Goal: Complete application form

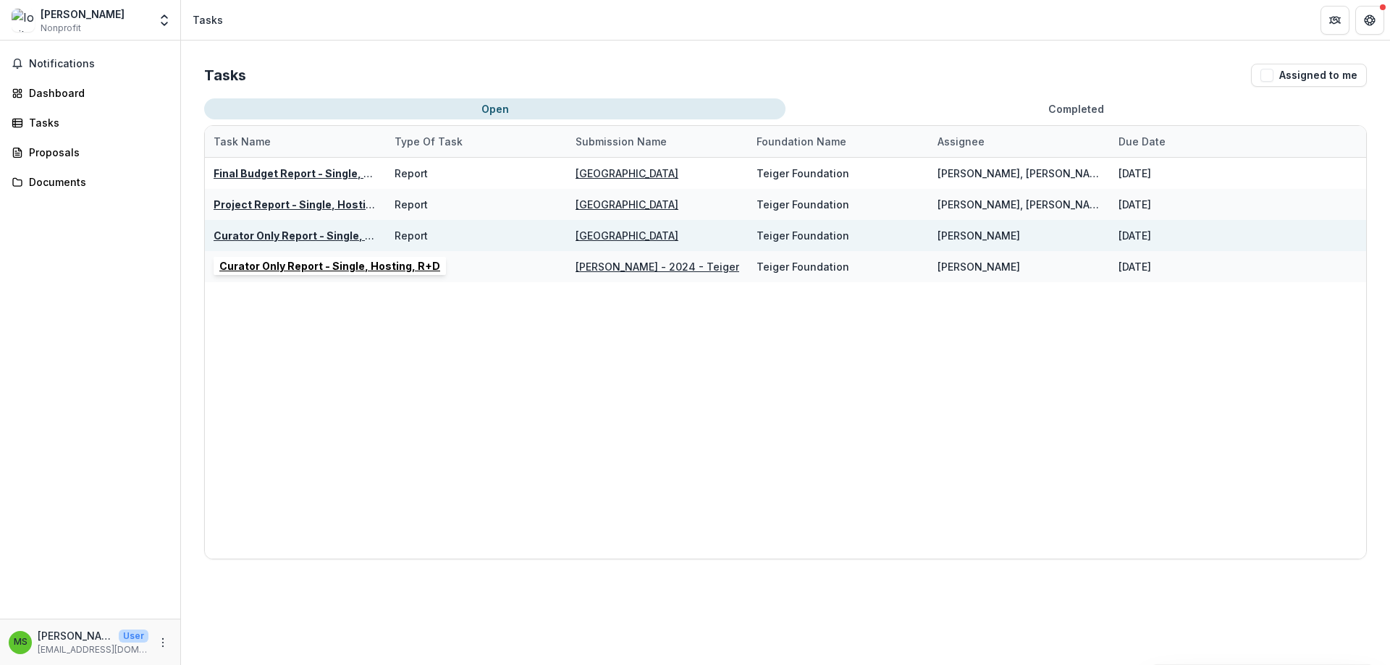
click at [296, 232] on u "Curator Only Report - Single, Hosting, R+D" at bounding box center [324, 235] width 221 height 12
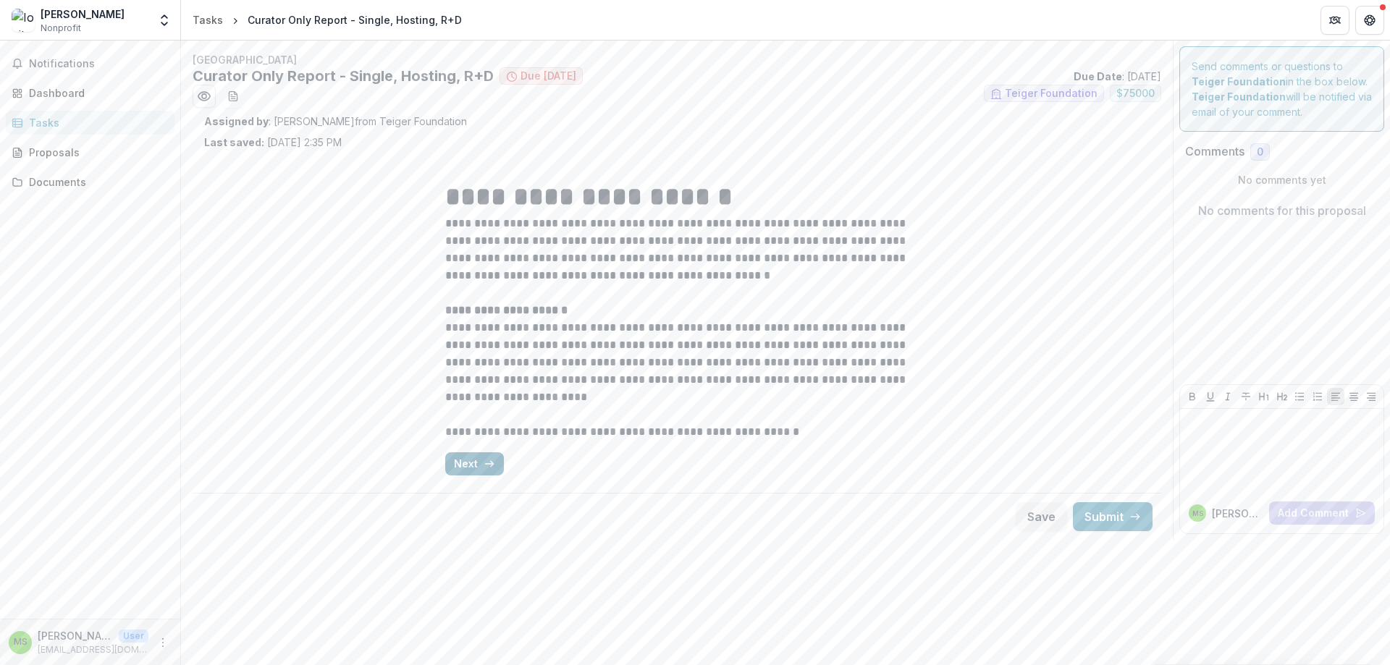
click at [475, 467] on button "Next" at bounding box center [474, 463] width 59 height 23
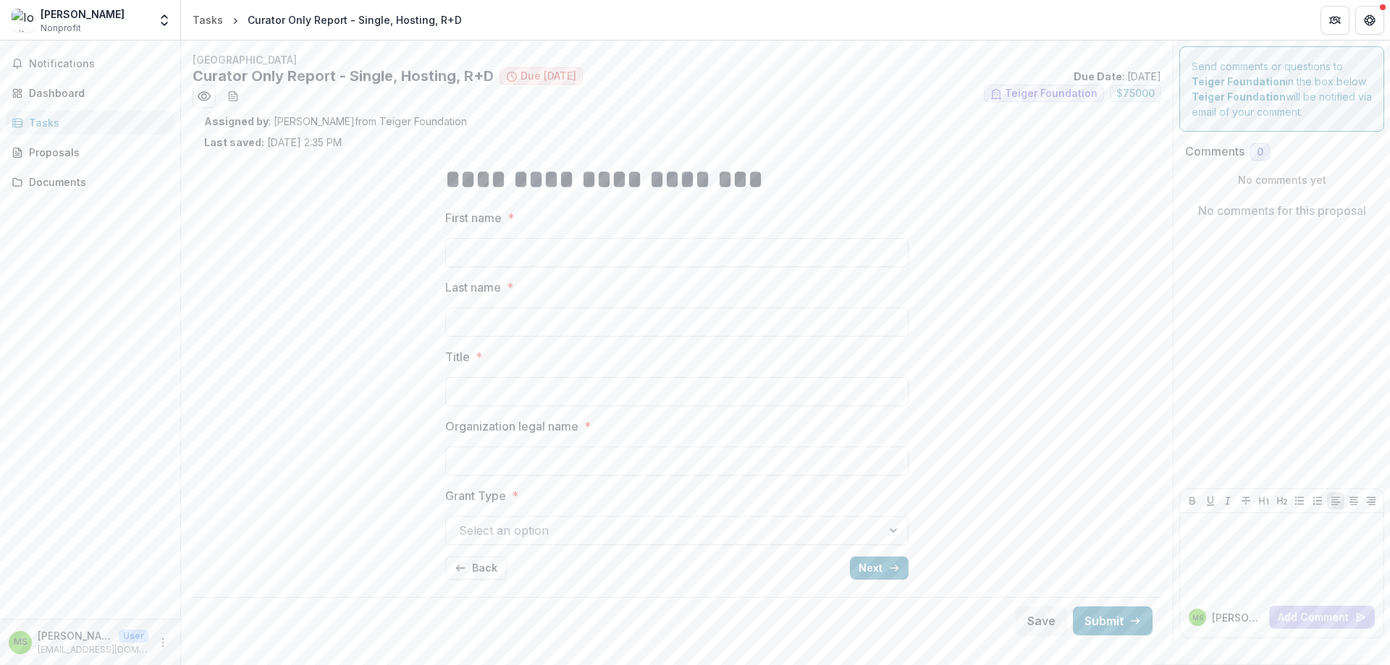
click at [936, 492] on div "**********" at bounding box center [677, 371] width 946 height 442
click at [892, 520] on div at bounding box center [895, 531] width 26 height 28
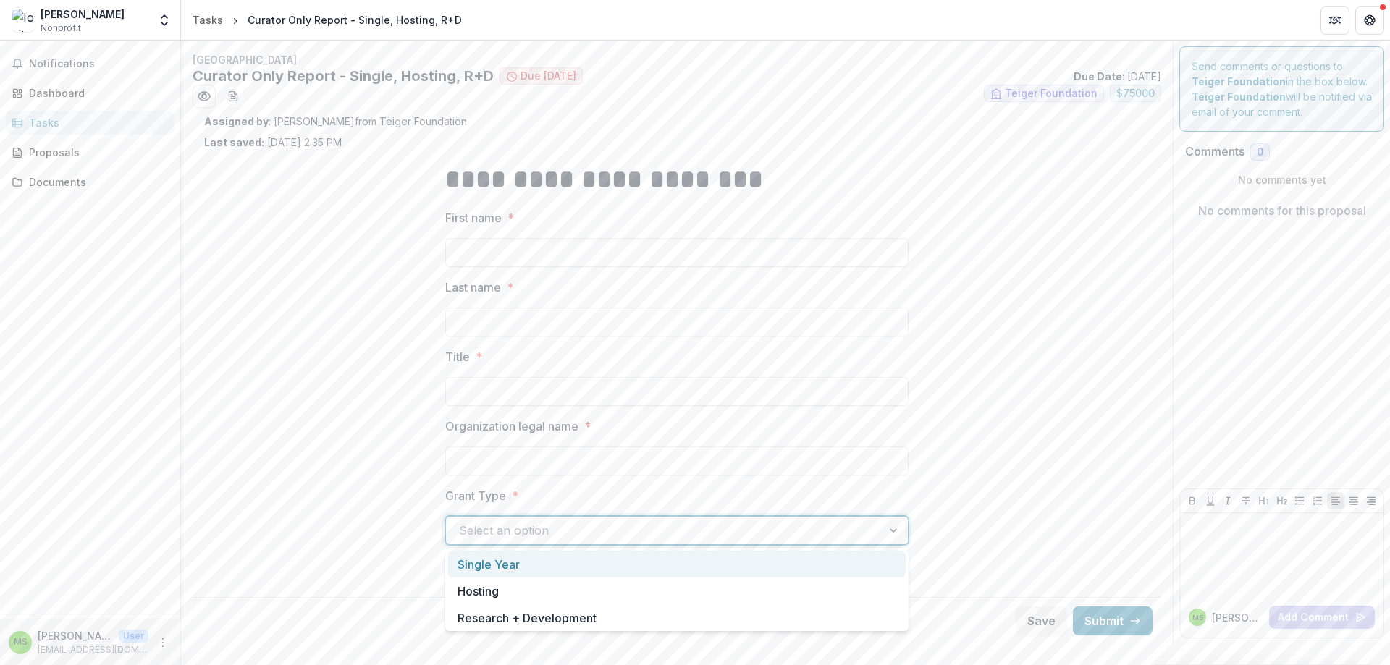
drag, startPoint x: 1007, startPoint y: 438, endPoint x: 1014, endPoint y: 437, distance: 7.4
click at [1006, 438] on div "**********" at bounding box center [677, 371] width 946 height 442
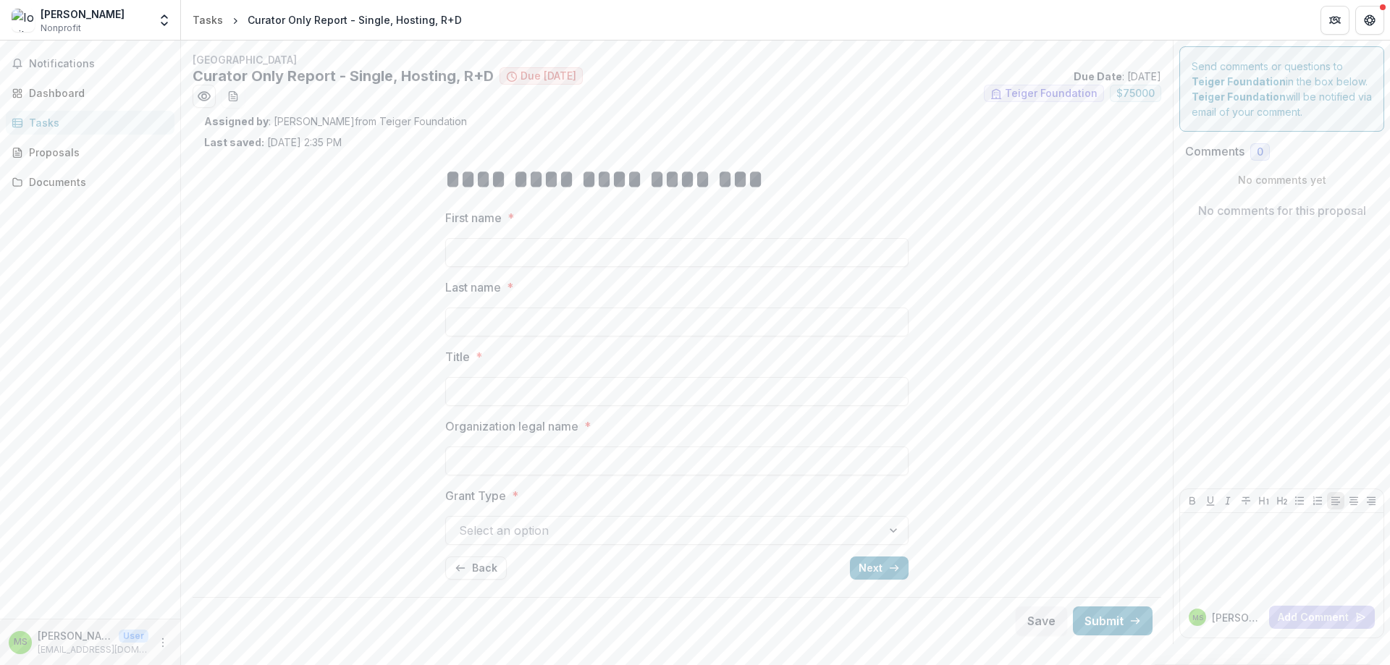
click at [869, 573] on button "Next" at bounding box center [879, 568] width 59 height 23
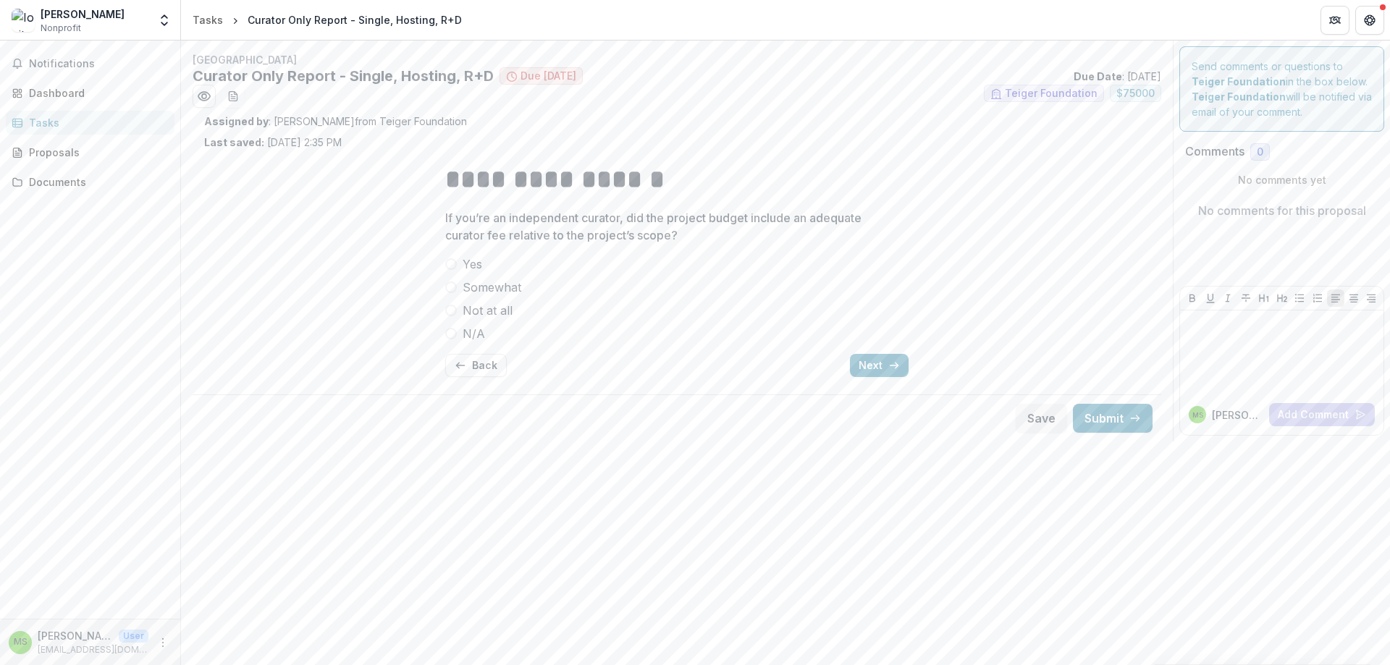
drag, startPoint x: 652, startPoint y: 306, endPoint x: 633, endPoint y: 277, distance: 34.5
click at [652, 306] on label "Not at all" at bounding box center [676, 310] width 463 height 17
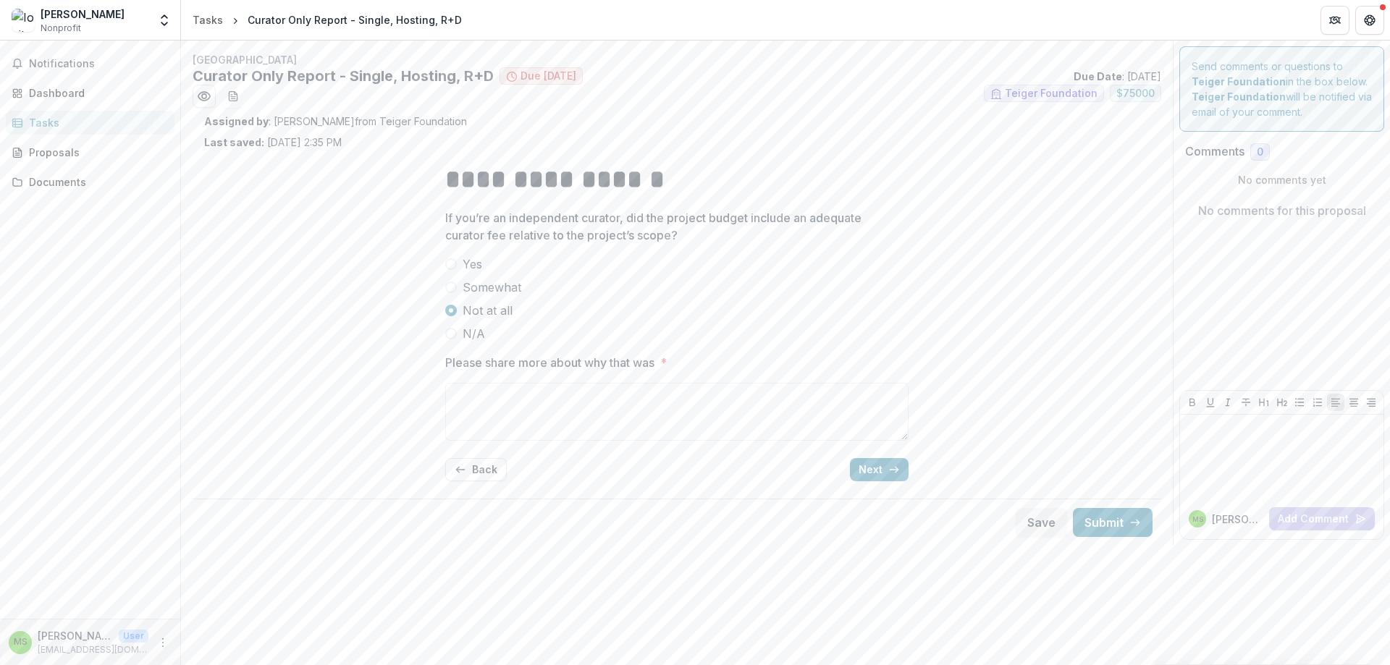
click at [471, 256] on span "Yes" at bounding box center [473, 264] width 20 height 17
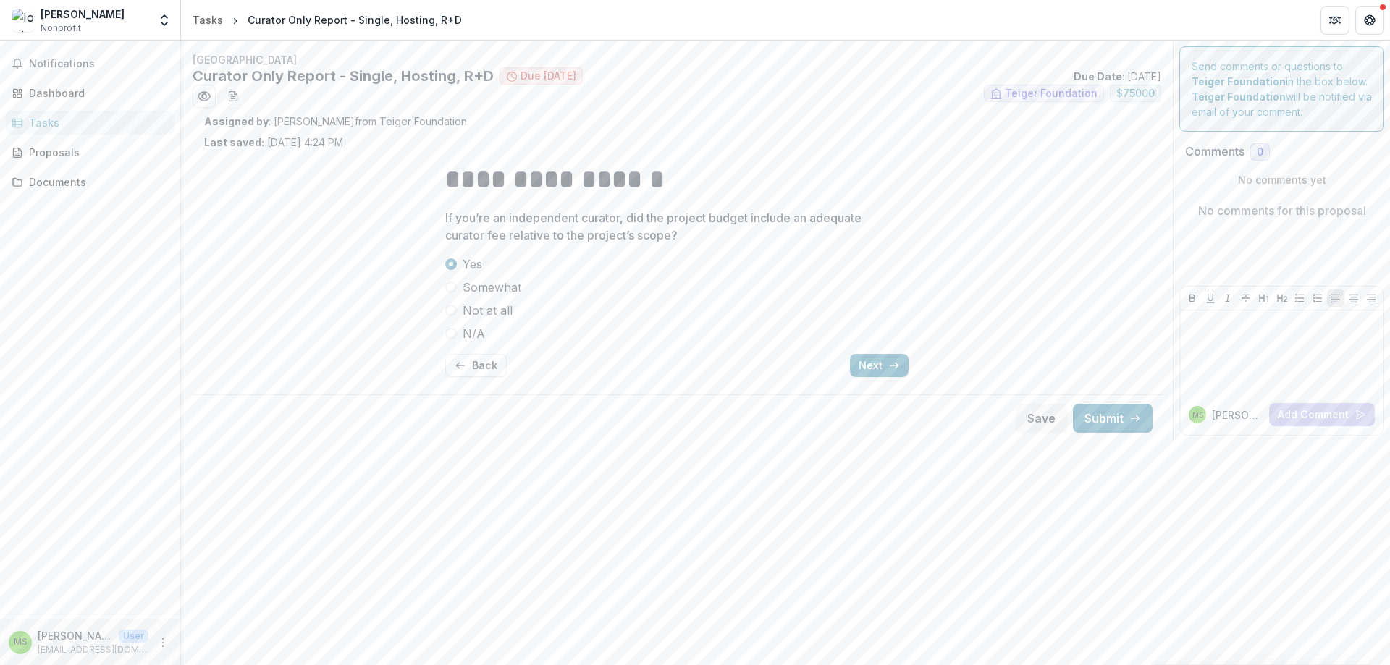
click at [477, 287] on span "Somewhat" at bounding box center [492, 287] width 59 height 17
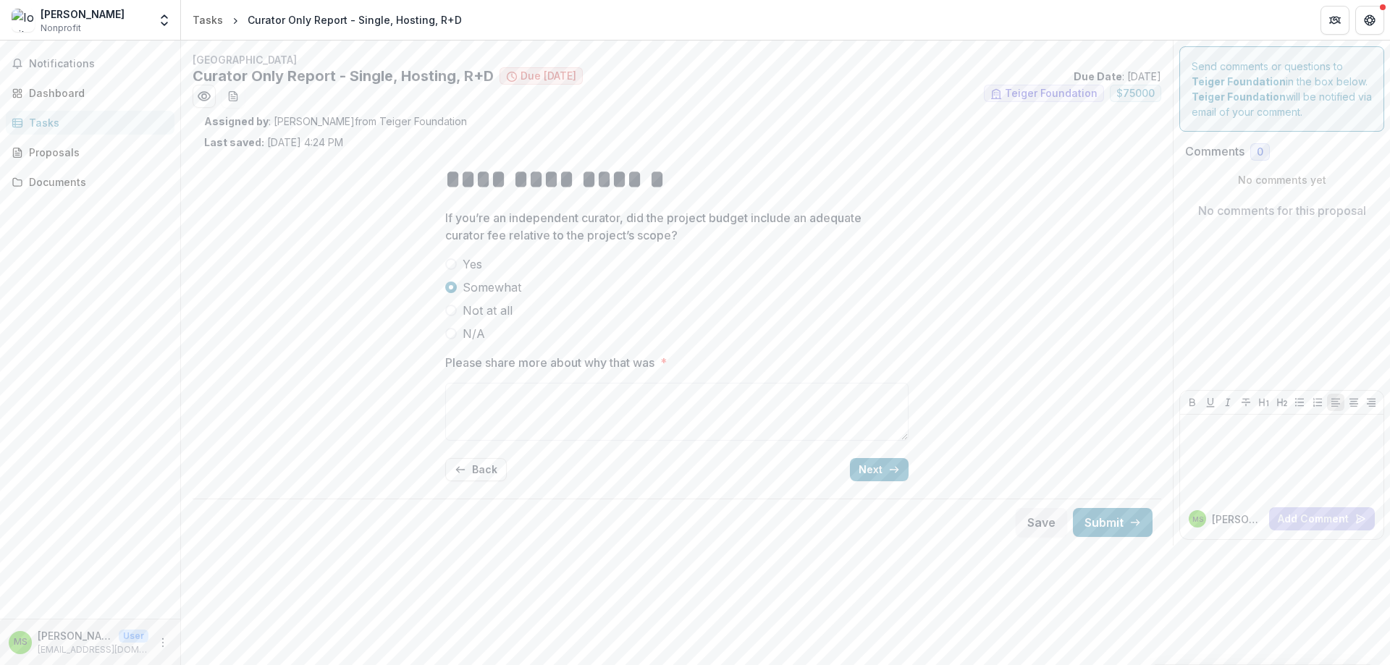
click at [489, 309] on span "Not at all" at bounding box center [488, 310] width 50 height 17
click at [473, 259] on span "Yes" at bounding box center [473, 264] width 20 height 17
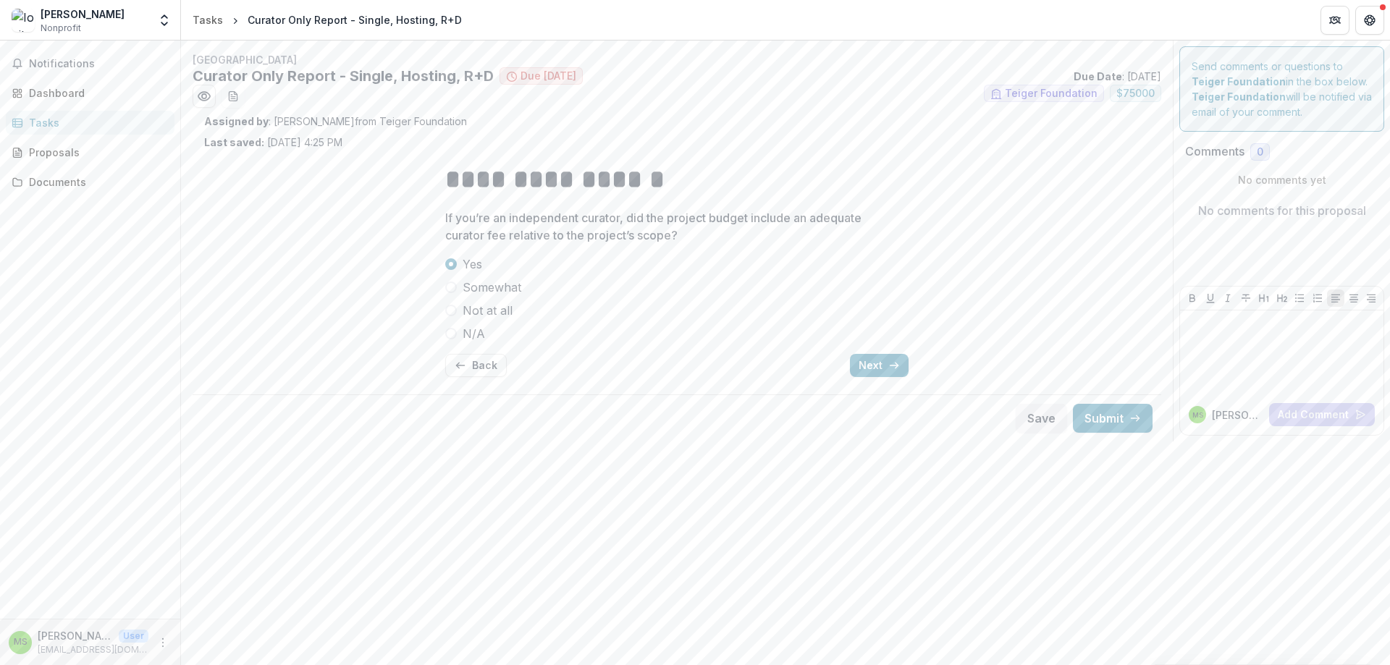
click at [458, 328] on label "N/A" at bounding box center [676, 333] width 463 height 17
click at [876, 369] on button "Next" at bounding box center [879, 365] width 59 height 23
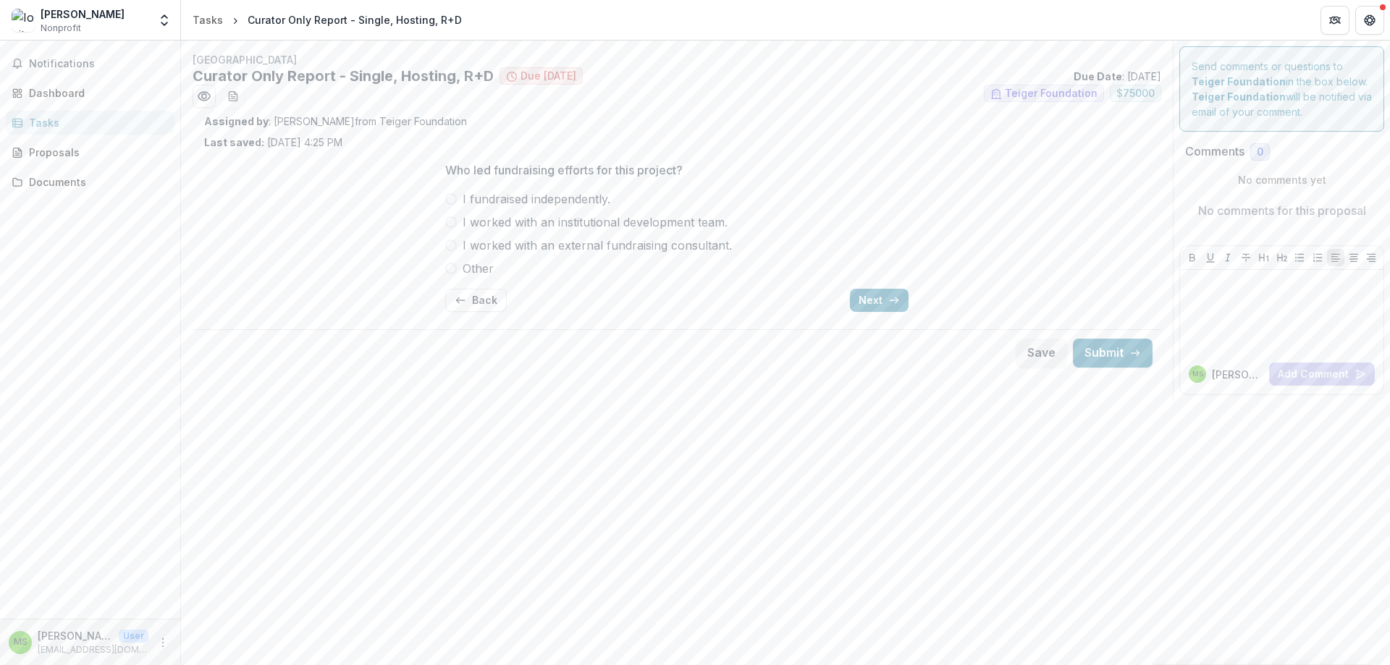
click at [606, 223] on span "I worked with an institutional development team." at bounding box center [595, 222] width 265 height 17
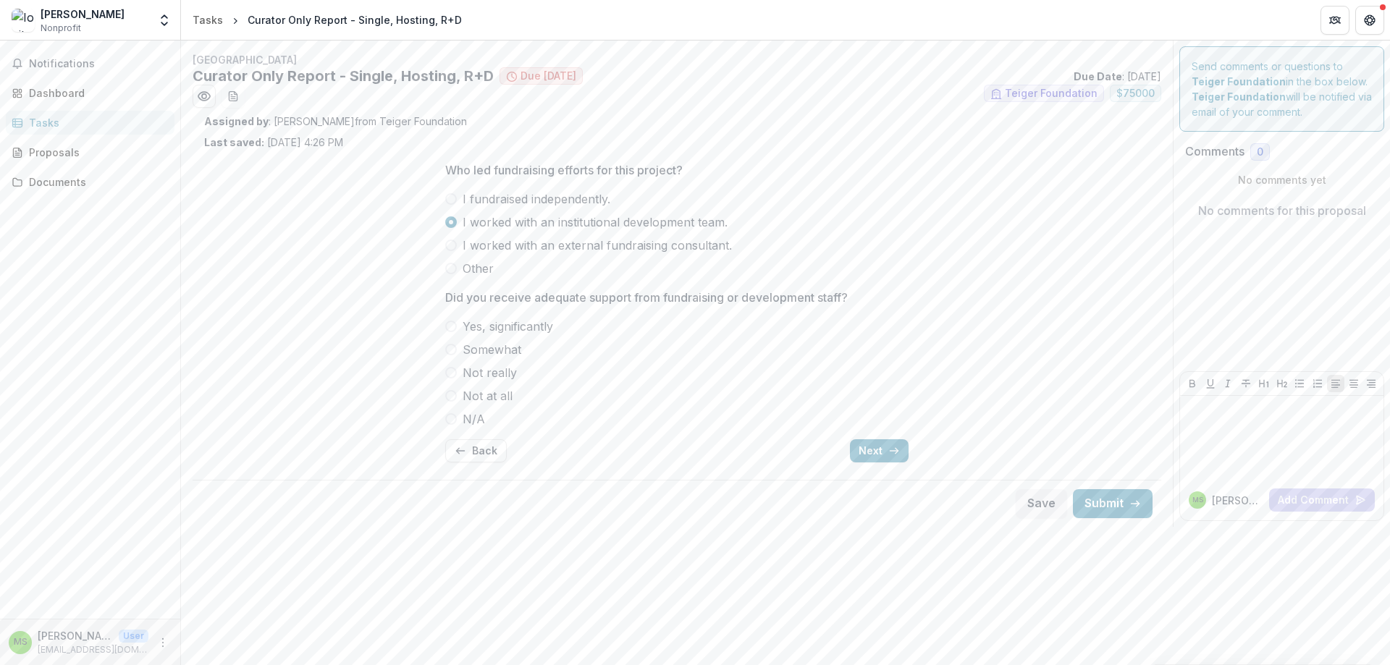
click at [489, 329] on span "Yes, significantly" at bounding box center [508, 326] width 90 height 17
click at [492, 350] on span "Somewhat" at bounding box center [492, 349] width 59 height 17
click at [507, 325] on span "Yes, significantly" at bounding box center [508, 326] width 90 height 17
click at [672, 371] on label "Not really" at bounding box center [676, 372] width 463 height 17
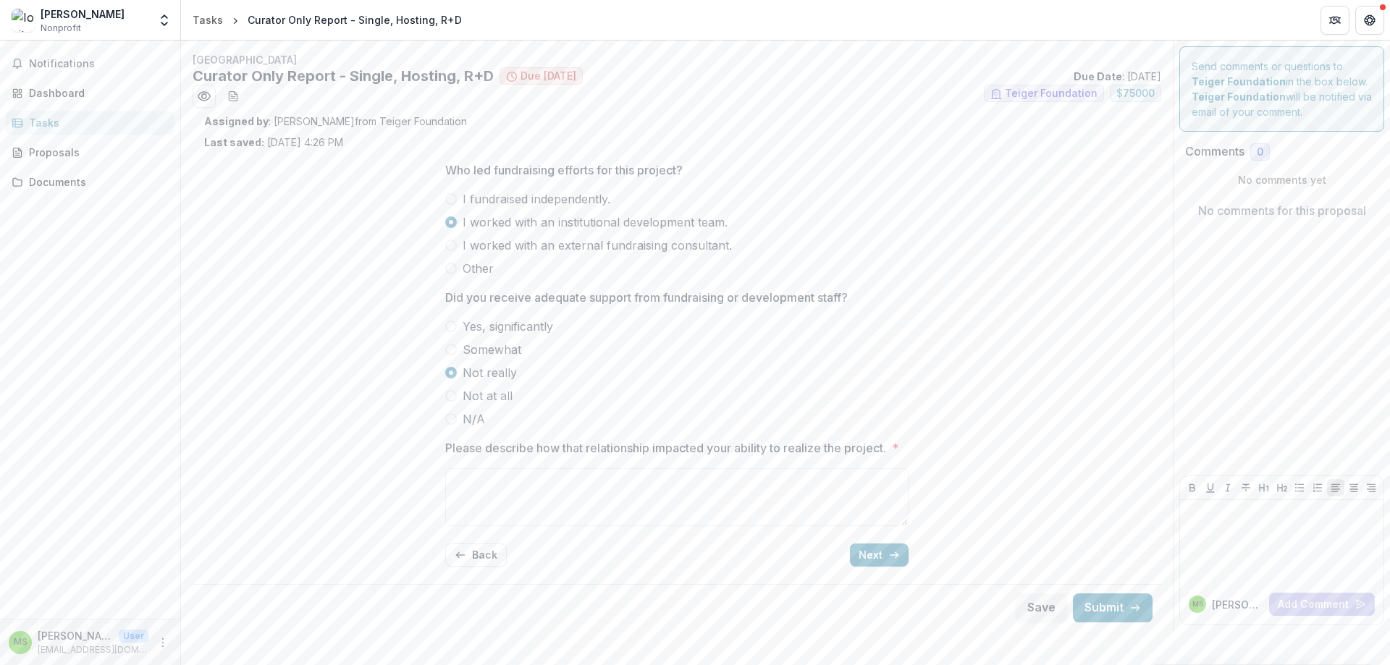
click at [470, 400] on span "Not at all" at bounding box center [488, 395] width 50 height 17
click at [492, 350] on span "Somewhat" at bounding box center [492, 349] width 59 height 17
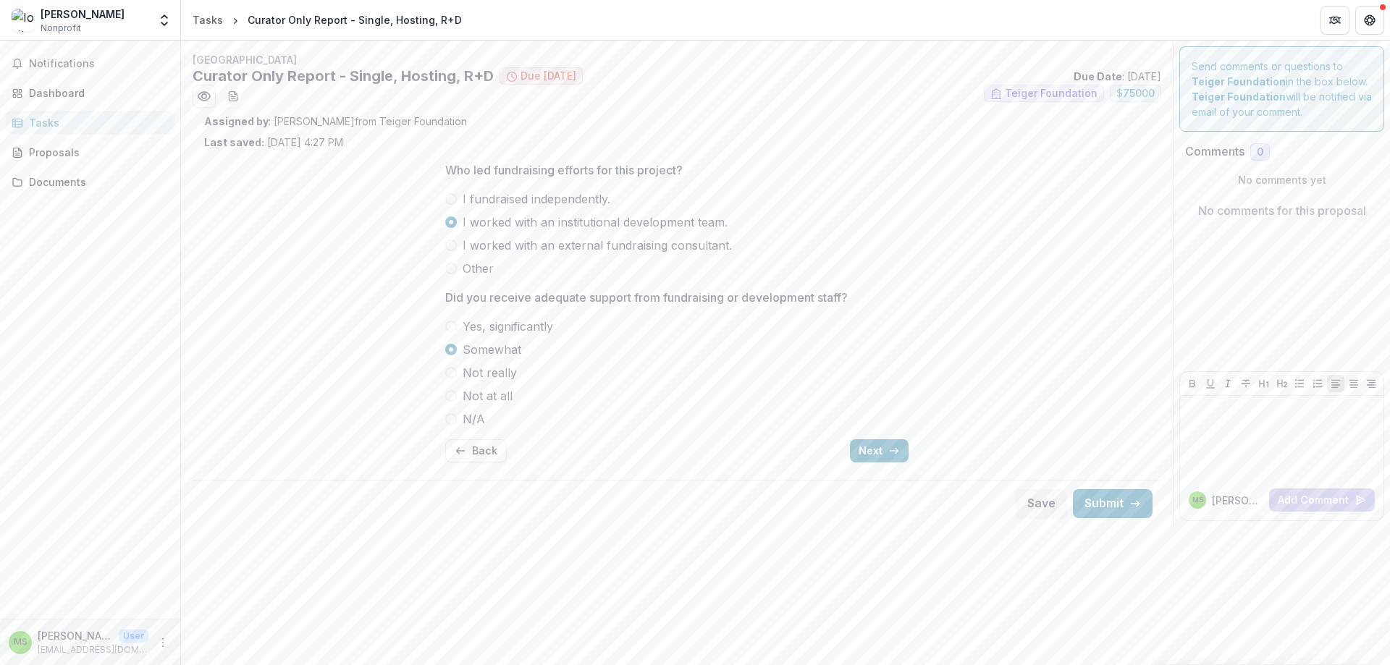
click at [495, 327] on span "Yes, significantly" at bounding box center [508, 326] width 90 height 17
click at [890, 451] on line "button" at bounding box center [894, 451] width 8 height 0
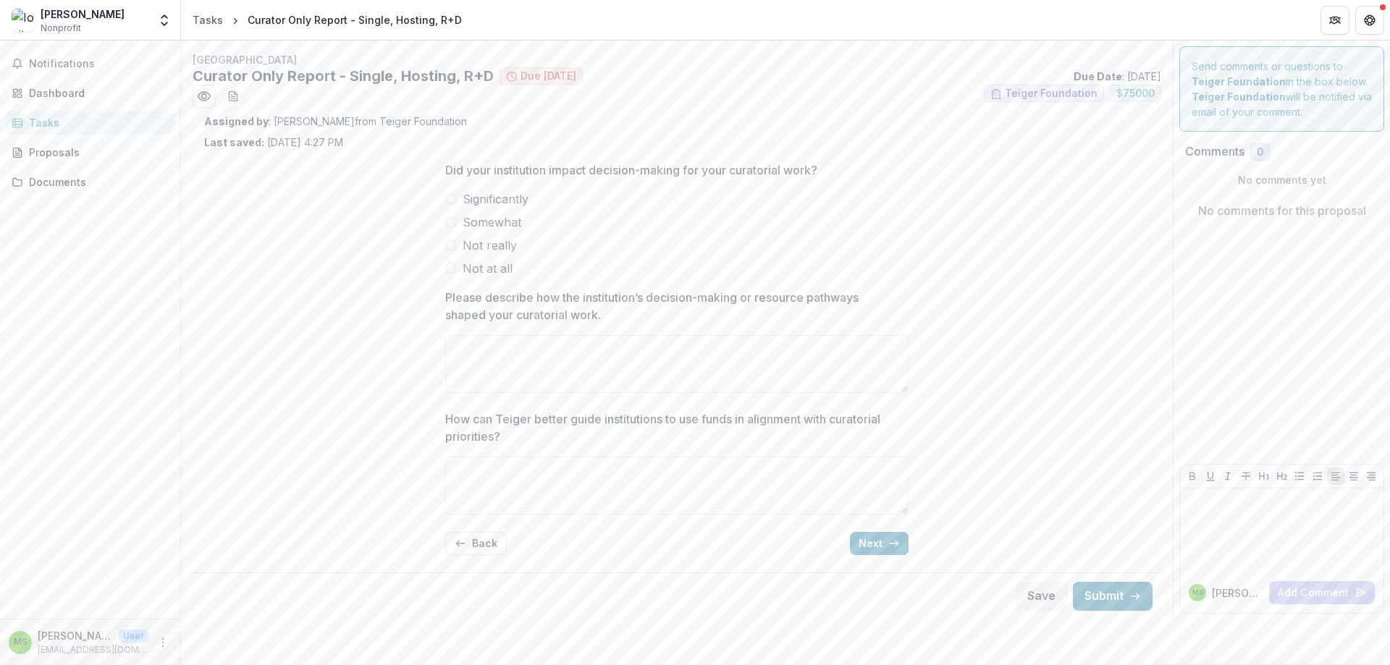
click at [879, 548] on button "Next" at bounding box center [879, 543] width 59 height 23
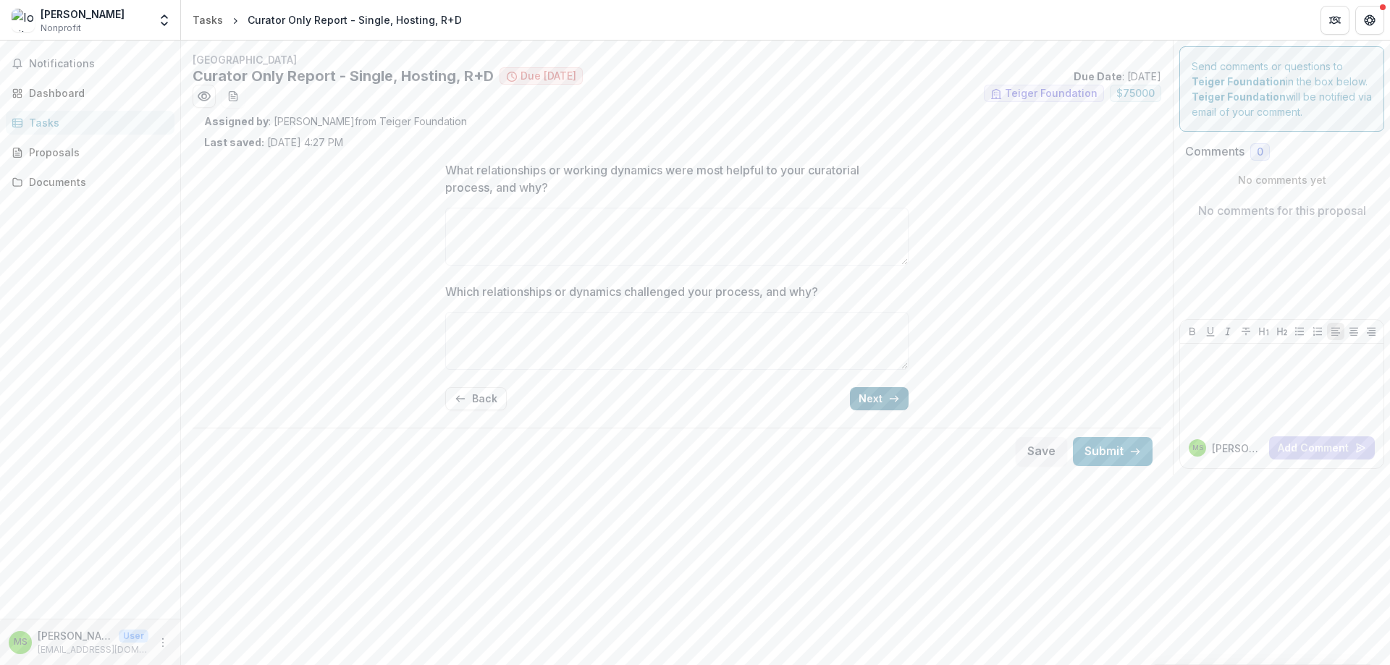
click at [887, 407] on button "Next" at bounding box center [879, 398] width 59 height 23
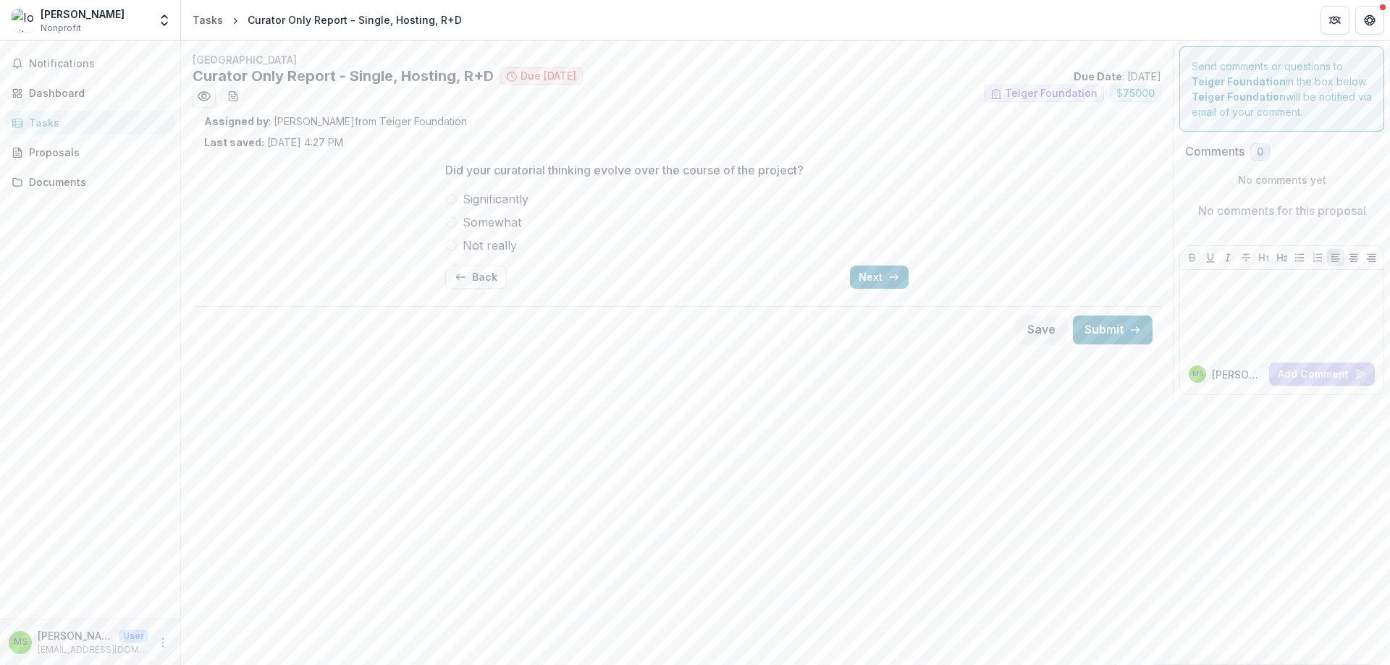
click at [493, 224] on span "Somewhat" at bounding box center [492, 222] width 59 height 17
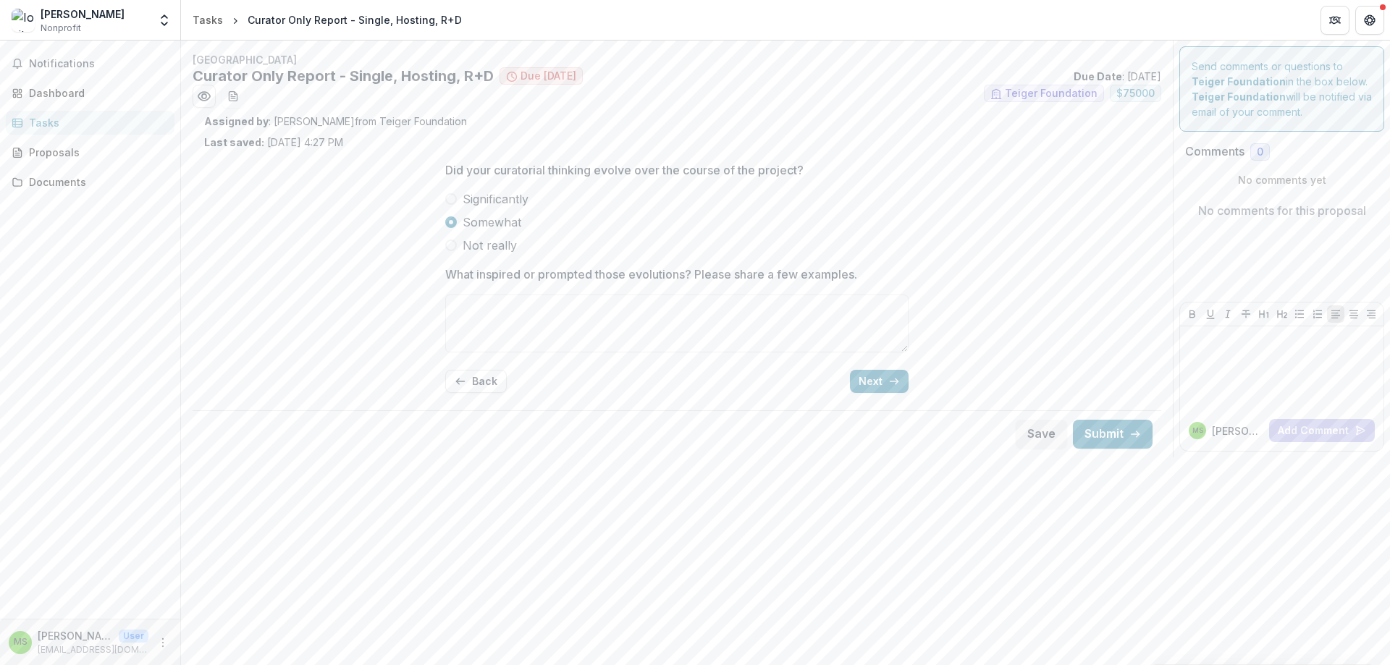
click at [485, 191] on div "Did your curatorial thinking evolve over the course of the project? Significant…" at bounding box center [676, 207] width 463 height 93
click at [483, 195] on span "Significantly" at bounding box center [496, 198] width 66 height 17
drag, startPoint x: 872, startPoint y: 271, endPoint x: 439, endPoint y: 279, distance: 432.3
click at [433, 277] on div "Did your curatorial thinking evolve over the course of the project? Significant…" at bounding box center [677, 277] width 946 height 255
copy p "What inspired or prompted those evolutions? Please share a few examples."
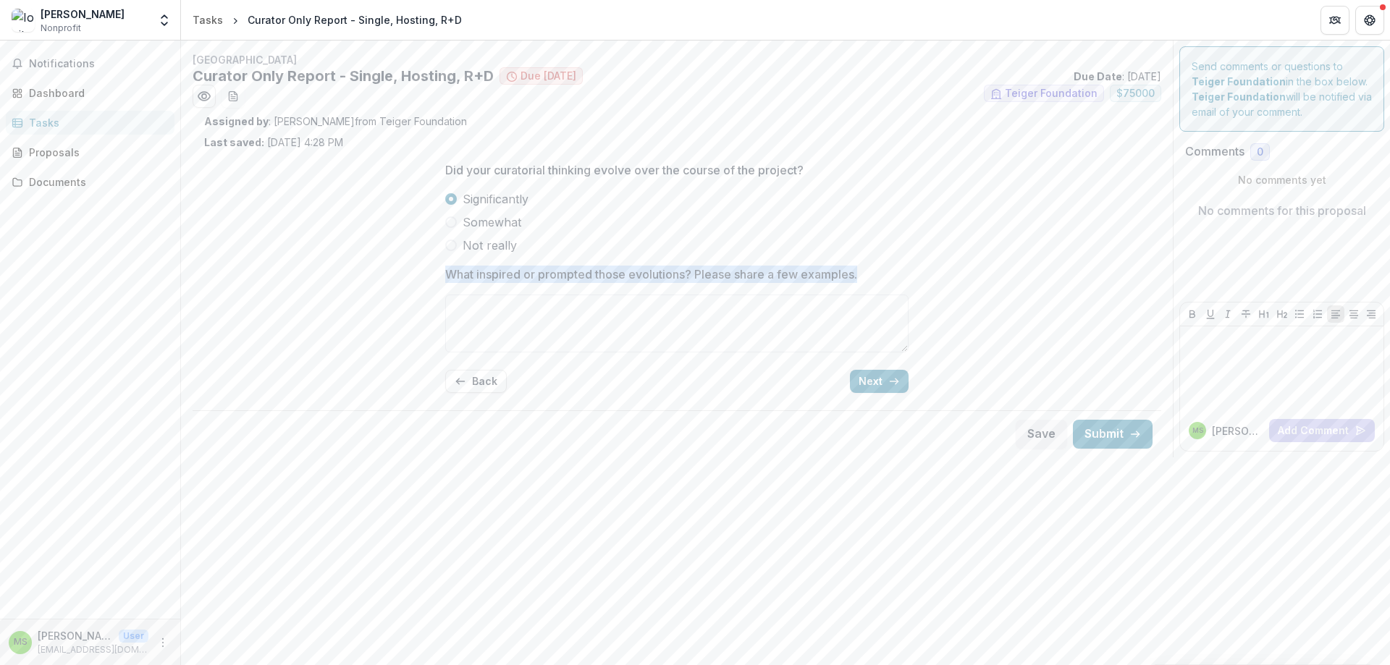
click at [502, 220] on span "Somewhat" at bounding box center [492, 222] width 59 height 17
click at [639, 315] on textarea "What inspired or prompted those evolutions? Please share a few examples." at bounding box center [676, 324] width 463 height 58
click at [866, 382] on button "Next" at bounding box center [879, 381] width 59 height 23
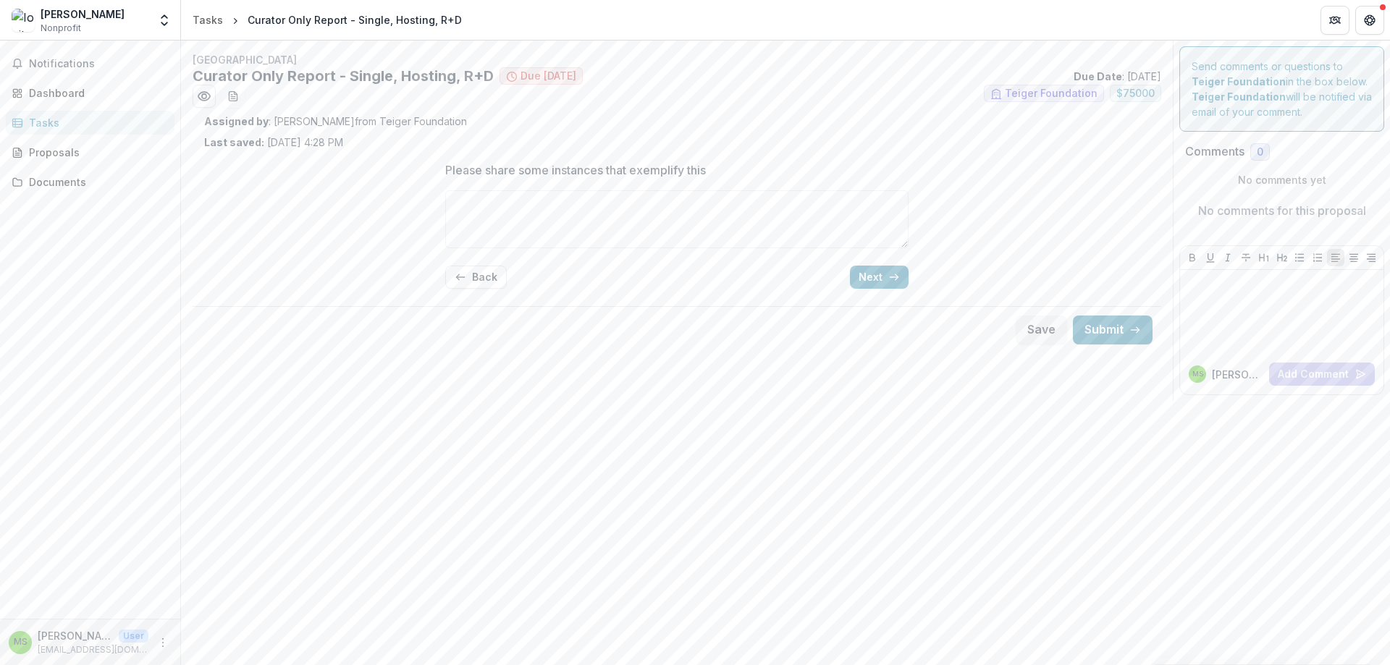
click at [866, 289] on div "Please share some instances that exemplify this Back Next" at bounding box center [676, 225] width 463 height 151
click at [866, 284] on button "Next" at bounding box center [879, 277] width 59 height 23
click at [475, 196] on span "Yes" at bounding box center [473, 198] width 20 height 17
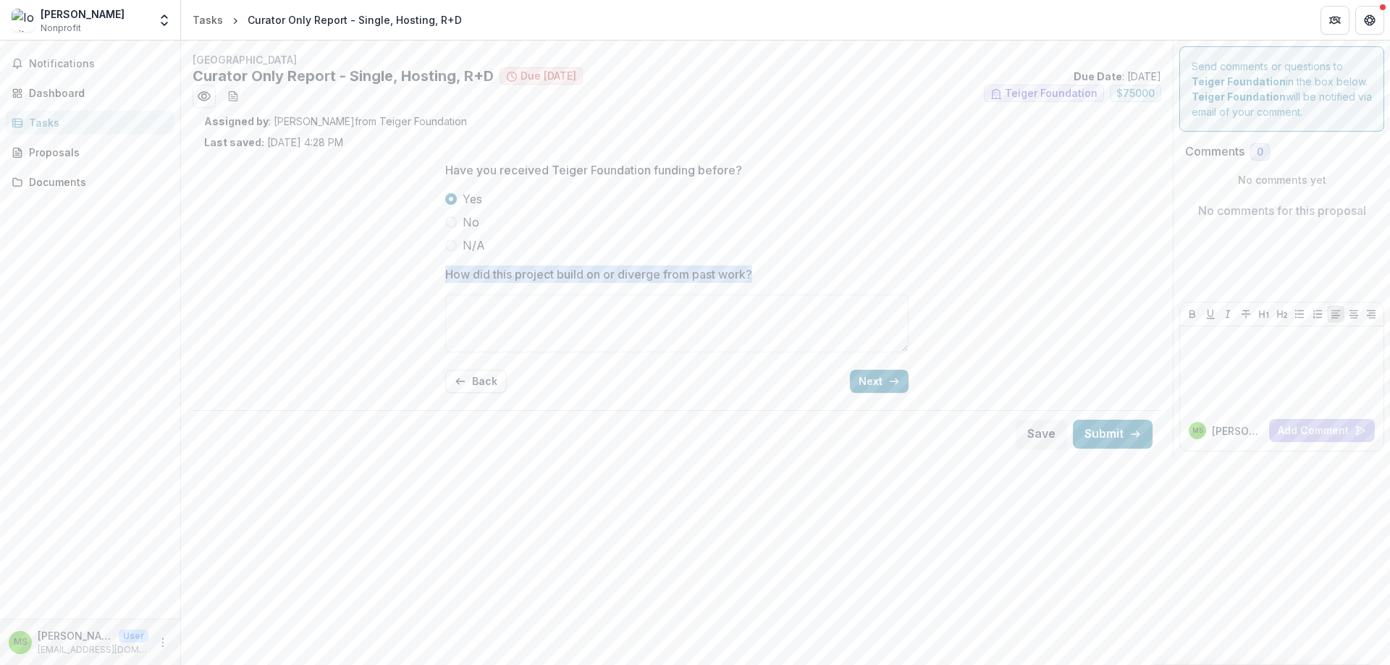
drag, startPoint x: 636, startPoint y: 274, endPoint x: 428, endPoint y: 275, distance: 208.5
click at [428, 275] on div "Have you received Teiger Foundation funding before? Yes No N/A How did this pro…" at bounding box center [677, 277] width 946 height 255
copy p "How did this project build on or diverge from past work?"
click at [610, 213] on div "Yes No N/A" at bounding box center [676, 222] width 463 height 64
click at [872, 384] on button "Next" at bounding box center [879, 381] width 59 height 23
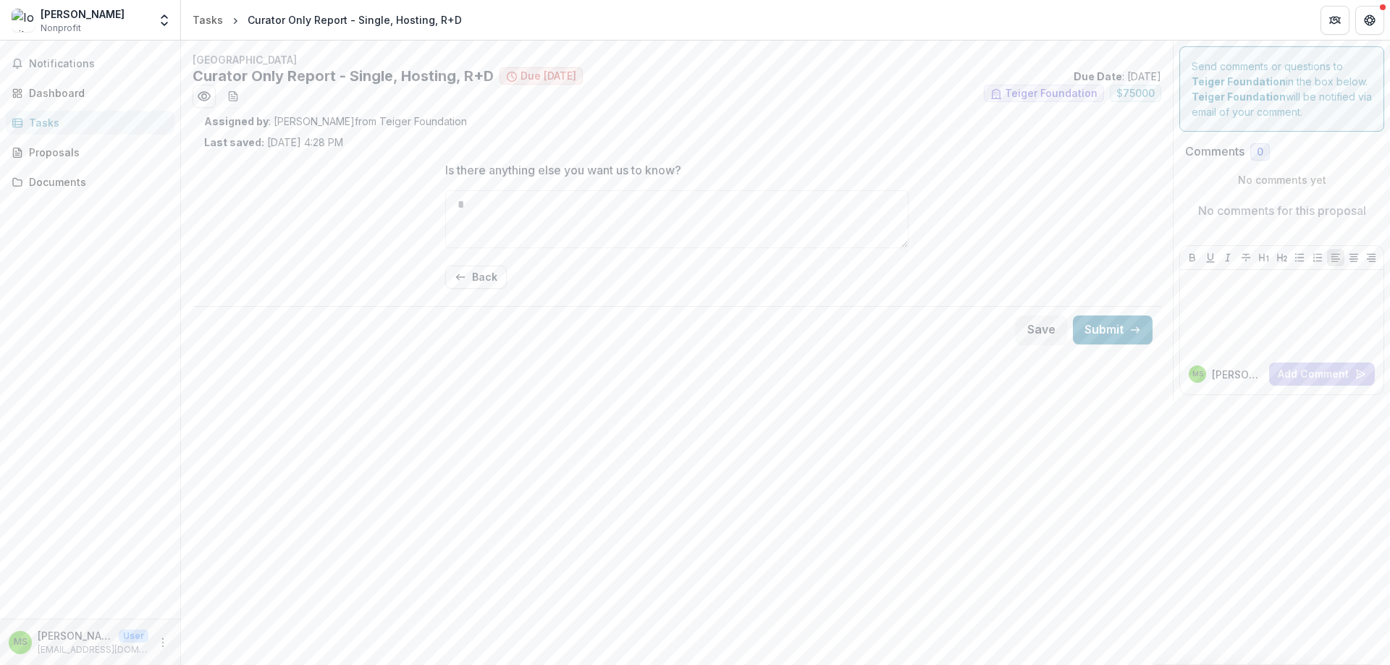
click at [76, 117] on div "Tasks" at bounding box center [96, 122] width 134 height 15
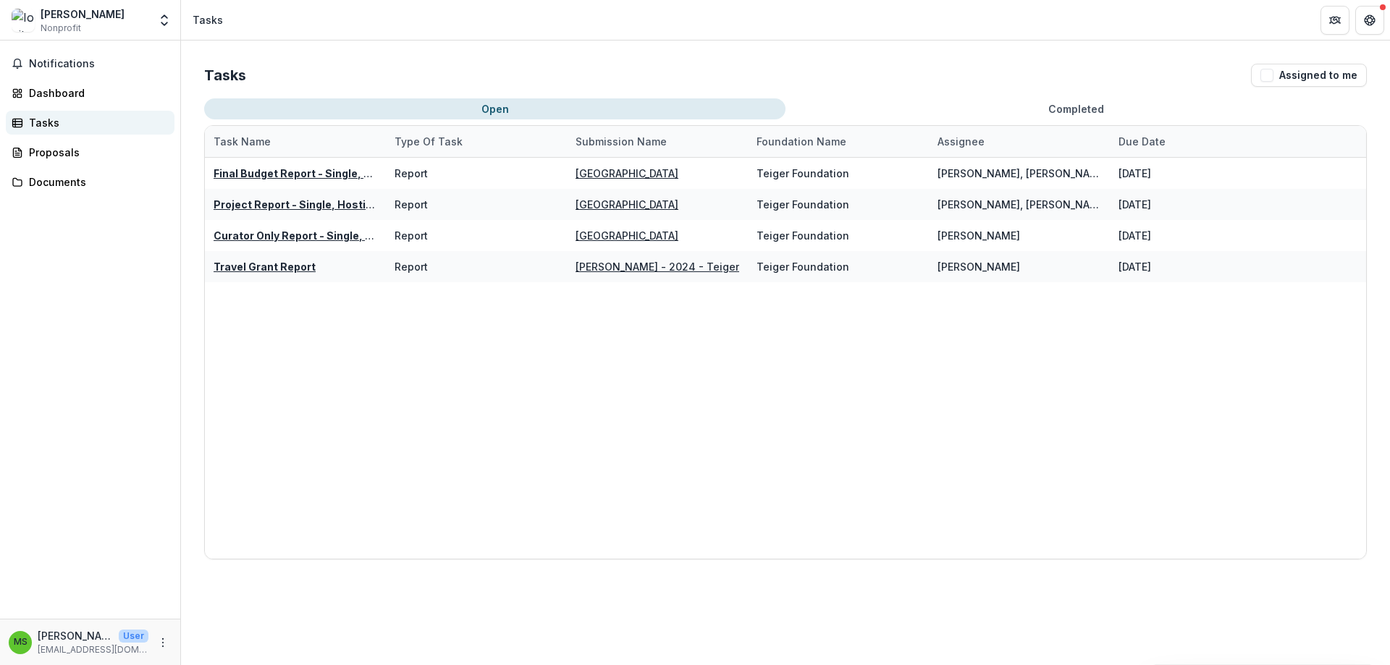
click at [55, 126] on div "Tasks" at bounding box center [96, 122] width 134 height 15
click at [67, 151] on div "Proposals" at bounding box center [96, 152] width 134 height 15
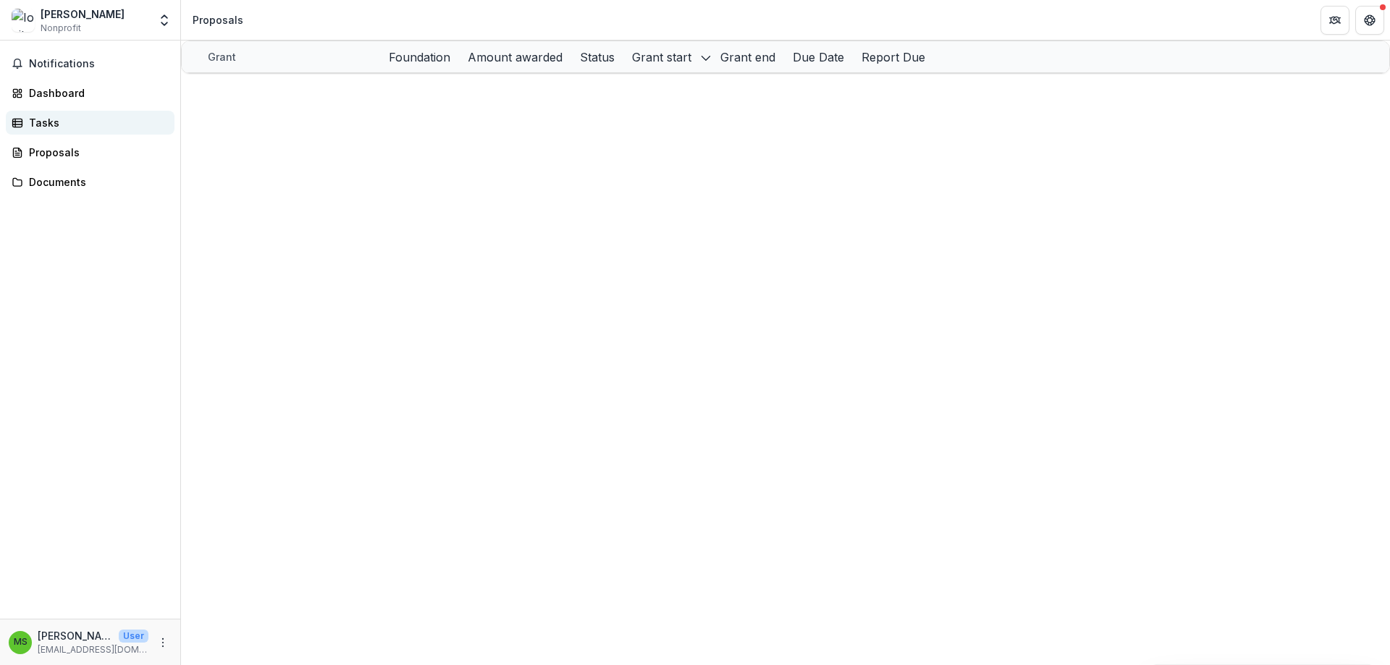
click at [65, 133] on link "Tasks" at bounding box center [90, 123] width 169 height 24
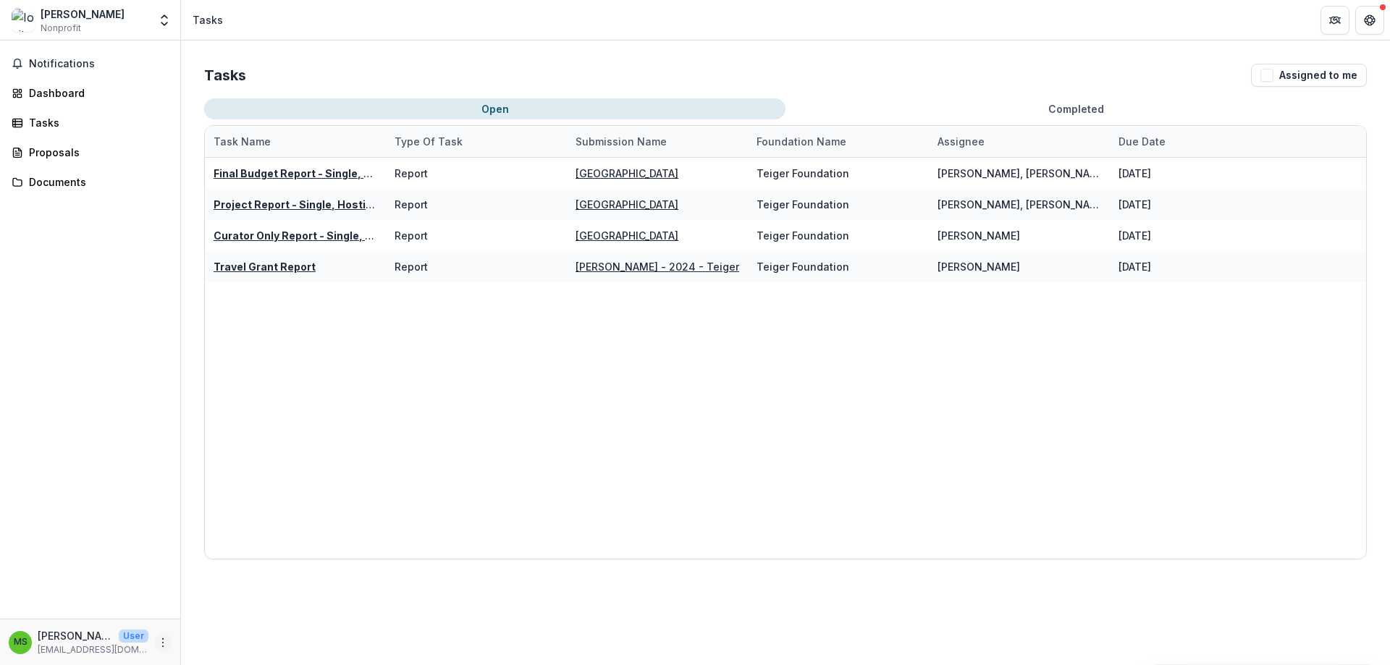
click at [162, 634] on button "More" at bounding box center [162, 642] width 17 height 17
click at [222, 634] on button "Logout" at bounding box center [258, 636] width 155 height 24
